Goal: Navigation & Orientation: Find specific page/section

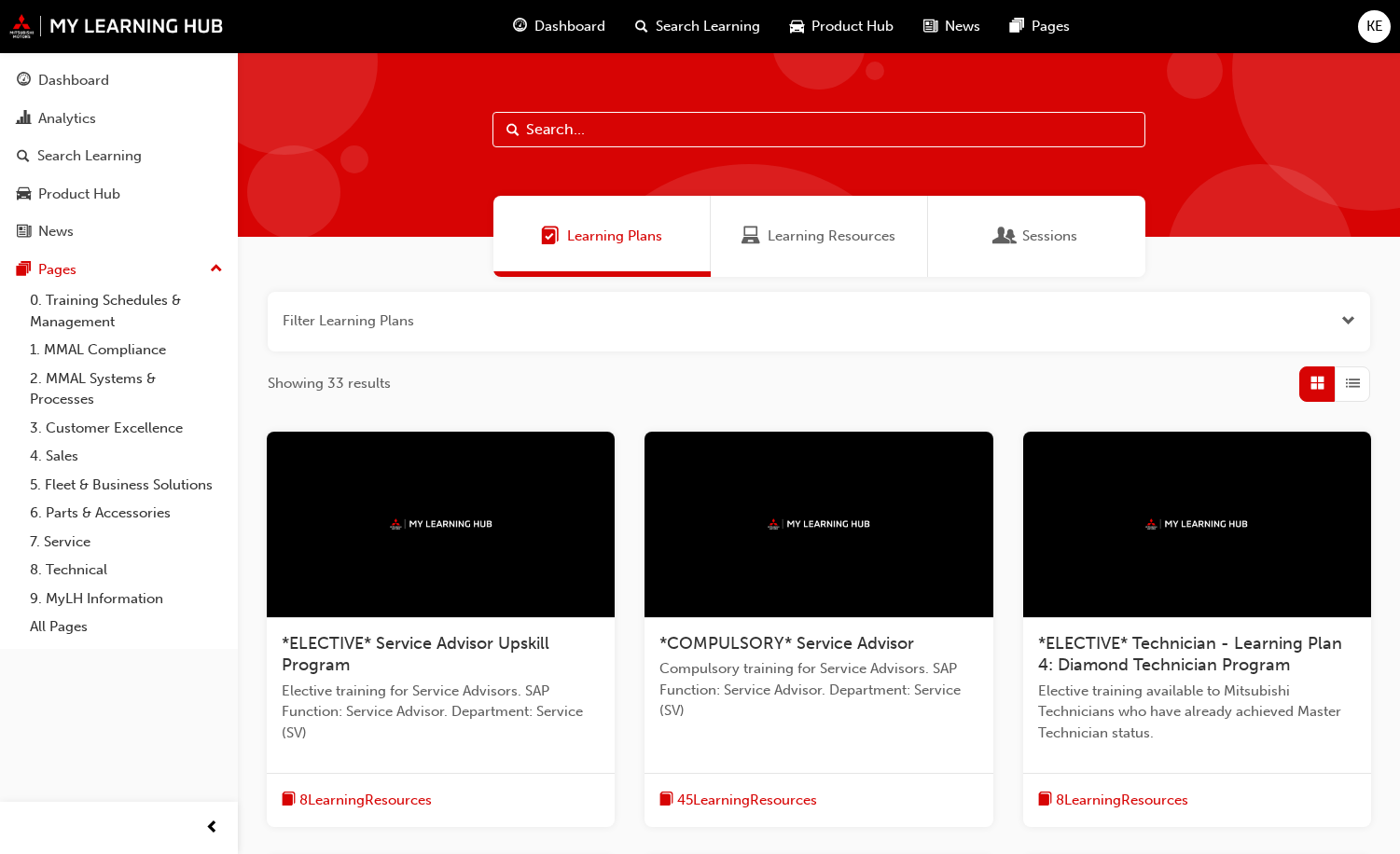
click at [580, 26] on span "Dashboard" at bounding box center [569, 26] width 71 height 21
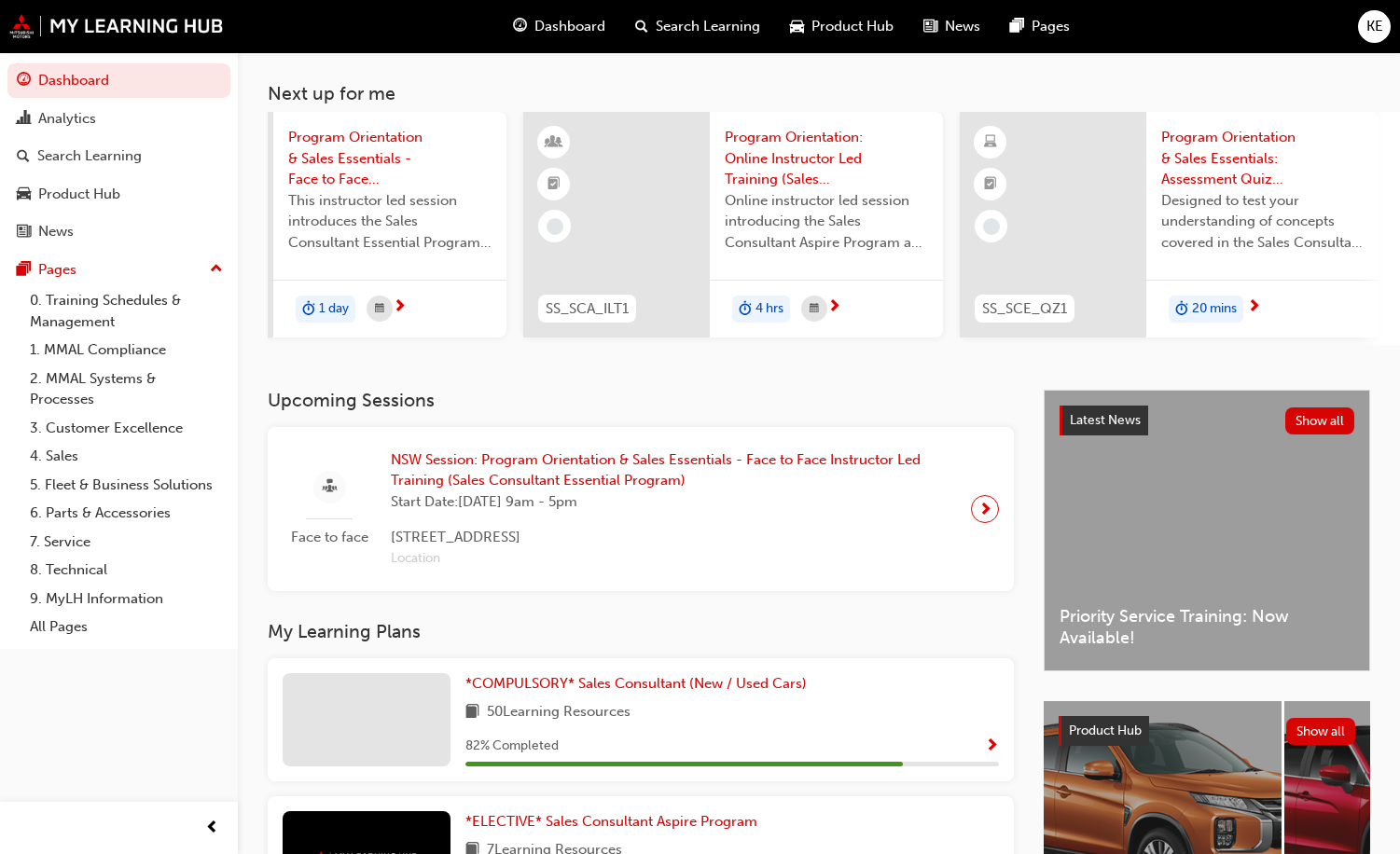
scroll to position [0, 207]
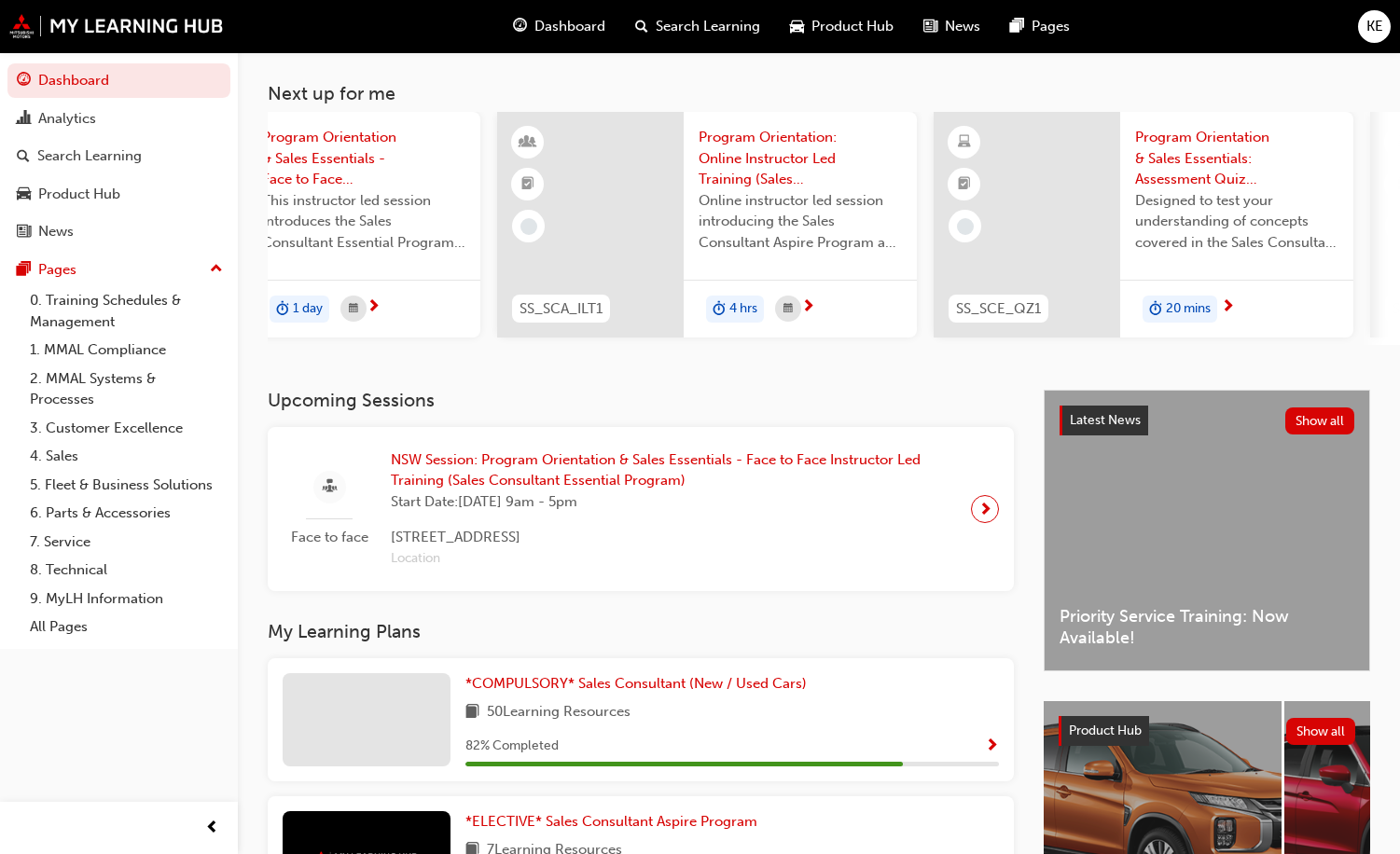
click at [1083, 221] on div at bounding box center [1027, 225] width 187 height 226
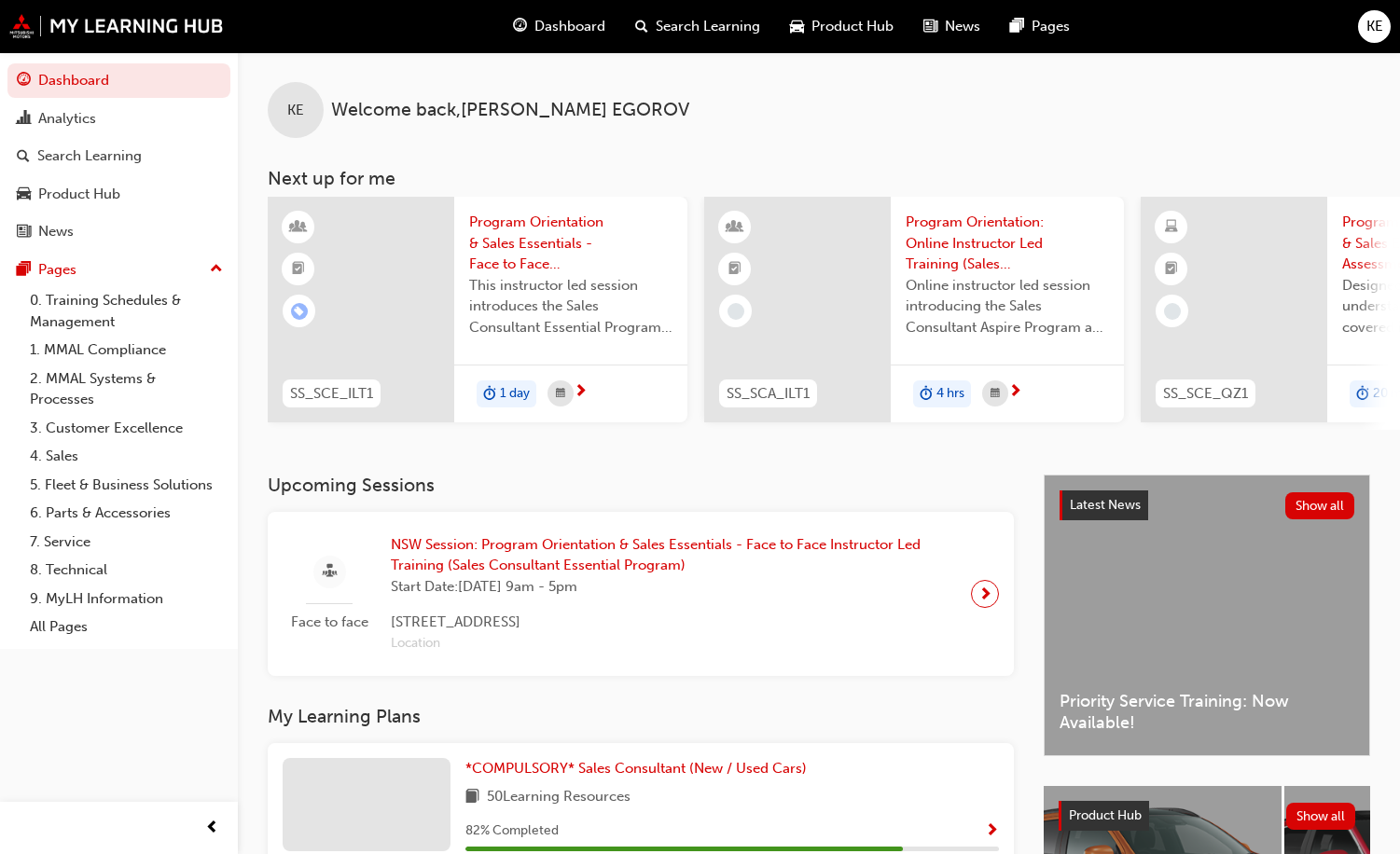
drag, startPoint x: 721, startPoint y: 429, endPoint x: 796, endPoint y: 441, distance: 76.0
click at [796, 441] on div "KE Welcome back , [PERSON_NAME] Next up for me SS_SCE_ILT1 Program Orientation …" at bounding box center [819, 264] width 1163 height 422
